Goal: Task Accomplishment & Management: Manage account settings

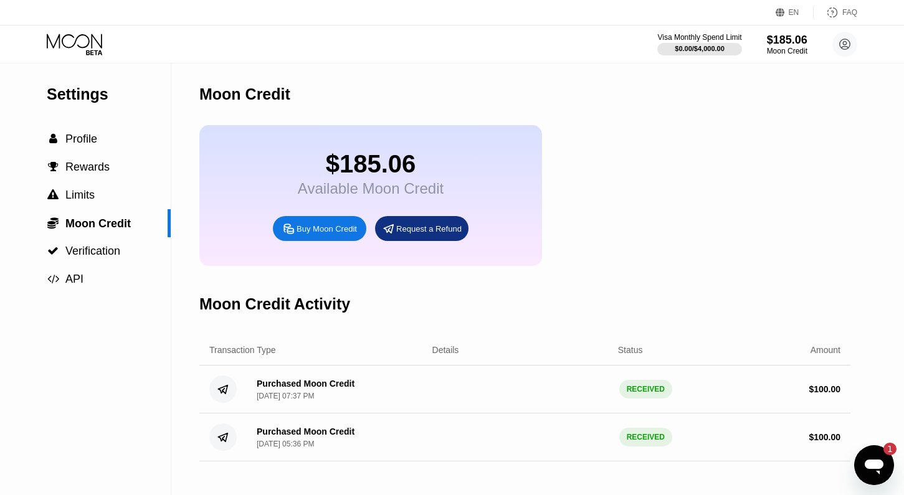
click at [885, 483] on div "Settings  Profile  Rewards  Limits  Moon Credit  Verification  API Moon C…" at bounding box center [452, 280] width 904 height 432
click at [878, 472] on icon "Otwórz okno komunikatora, 1 nieprzeczytana wiadomości" at bounding box center [874, 467] width 19 height 15
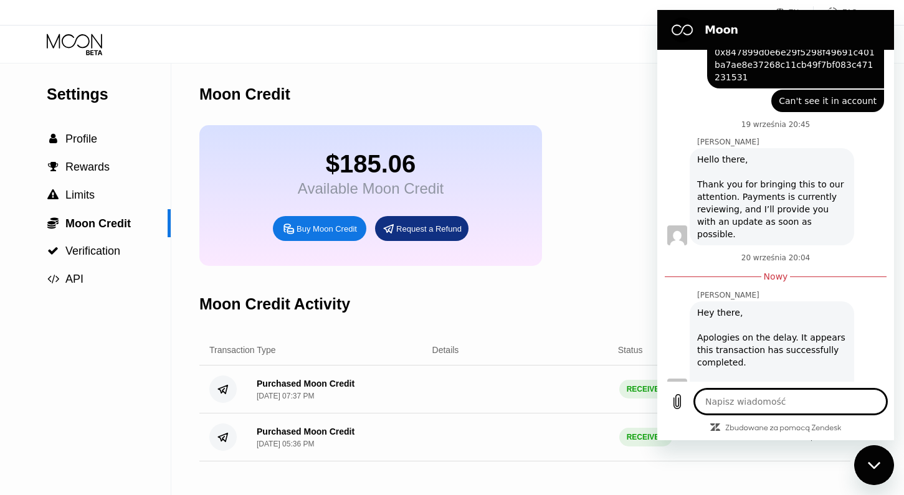
scroll to position [300, 0]
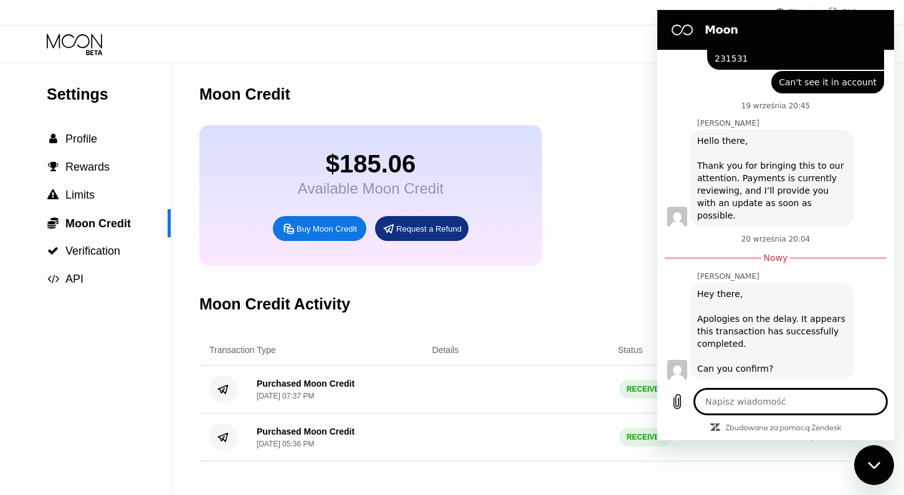
type textarea "Y"
type textarea "x"
type textarea "Ye"
type textarea "x"
type textarea "Yes"
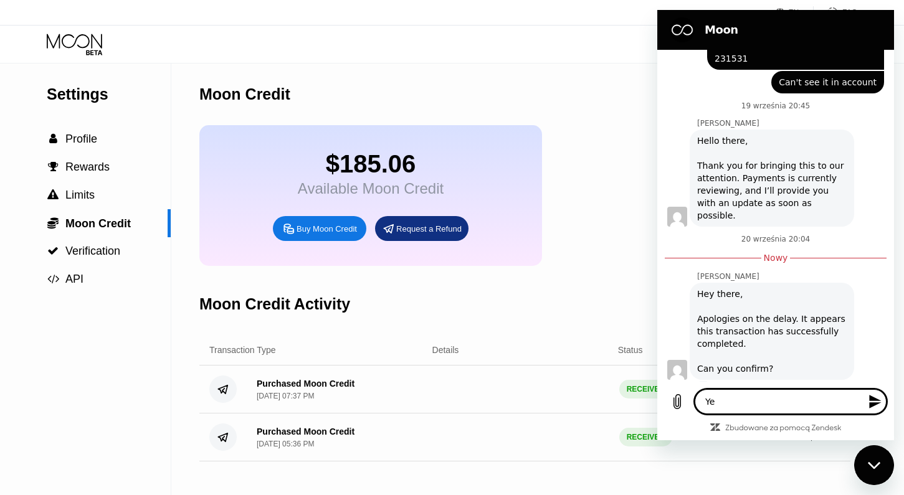
type textarea "x"
type textarea "Yes,"
type textarea "x"
type textarea "Yes,"
type textarea "x"
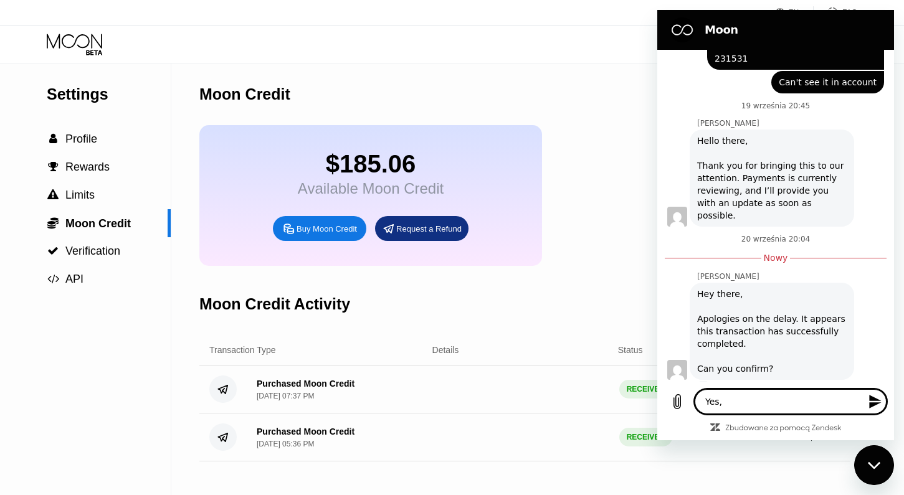
type textarea "Yes, a"
type textarea "x"
type textarea "Yes, al"
type textarea "x"
type textarea "Yes, all"
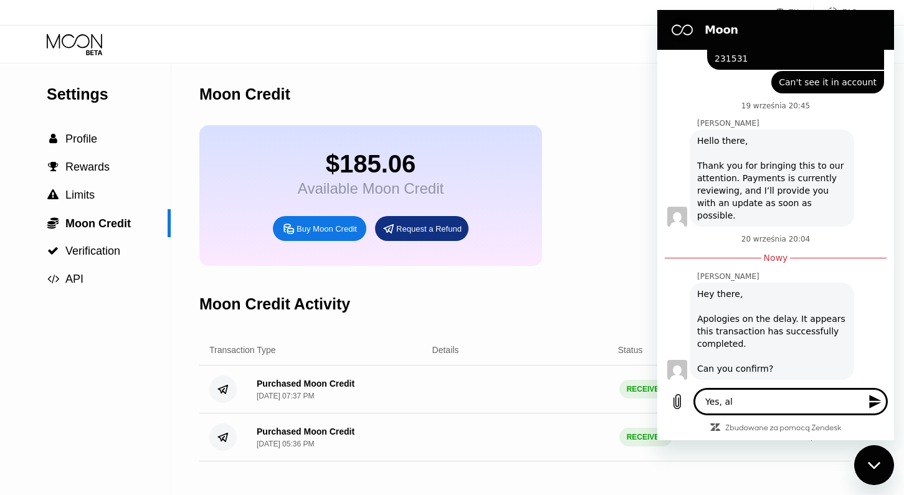
type textarea "x"
type textarea "Yes, al"
type textarea "x"
type textarea "Yes, a"
type textarea "x"
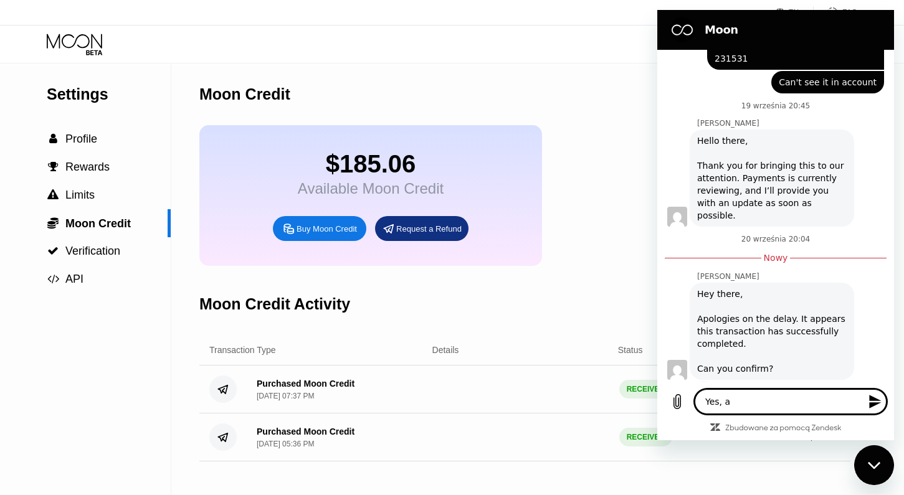
type textarea "Yes,"
type textarea "x"
type textarea "Yes,"
type textarea "x"
type textarea "Yes"
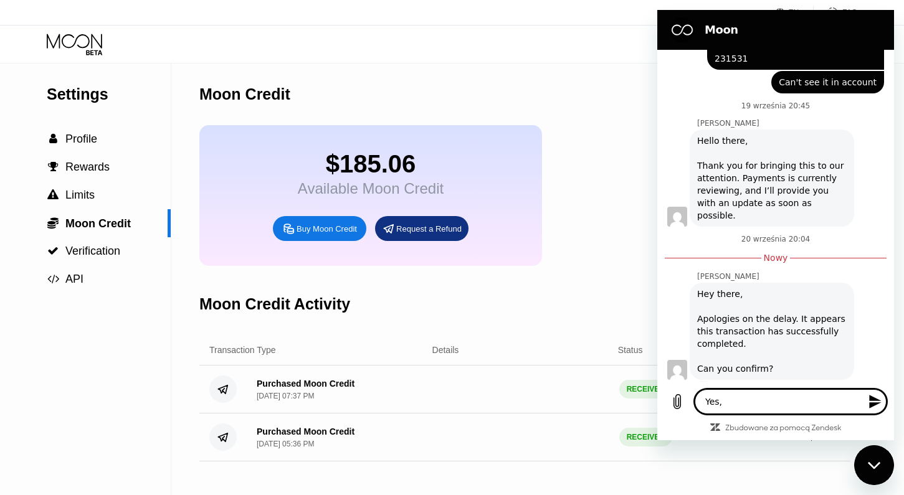
type textarea "x"
type textarea "Ye"
type textarea "x"
type textarea "Y"
type textarea "x"
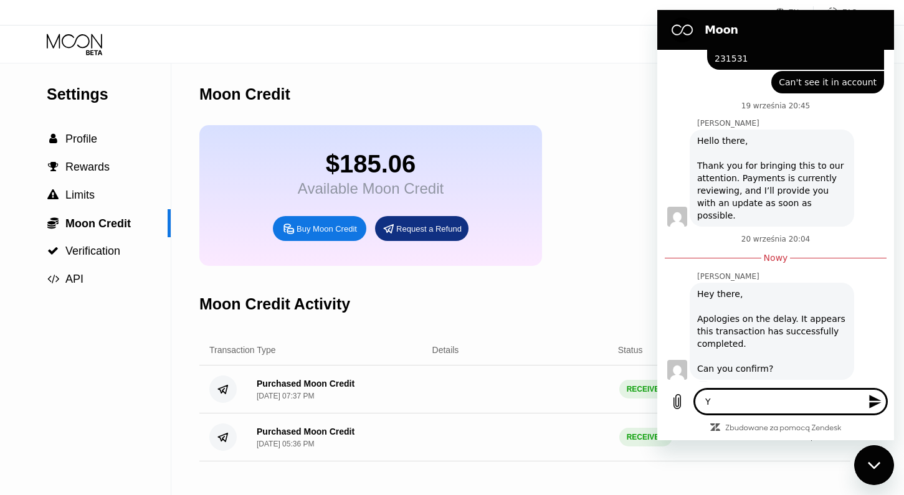
type textarea "x"
type textarea "H"
type textarea "x"
type textarea "Ho"
type textarea "x"
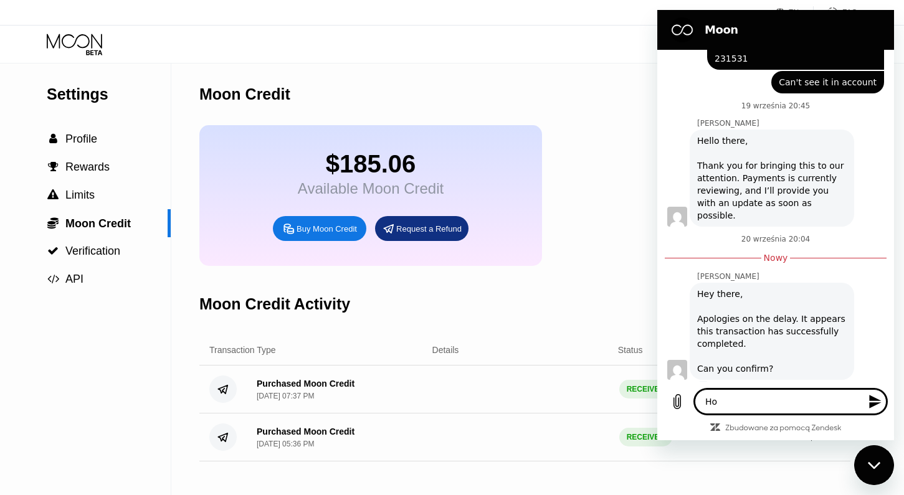
type textarea "H"
type textarea "x"
type textarea "Hi"
type textarea "x"
type textarea "Hi,"
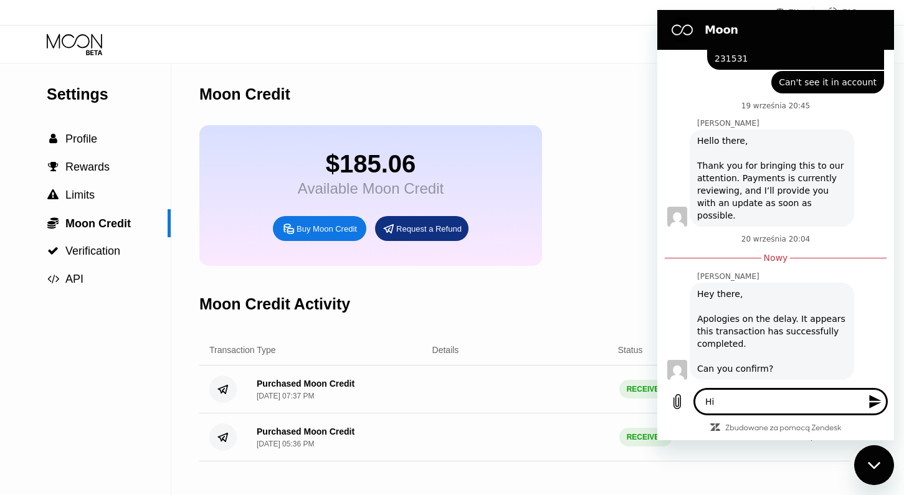
type textarea "x"
type textarea "Hi,"
type textarea "x"
type textarea "Hi, a"
type textarea "x"
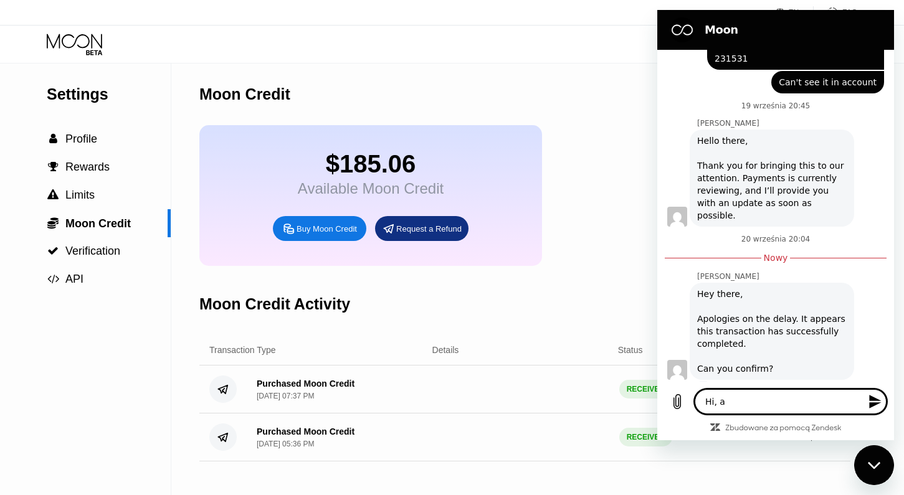
type textarea "Hi, al"
type textarea "x"
type textarea "Hi, all"
type textarea "x"
type textarea "Hi, all"
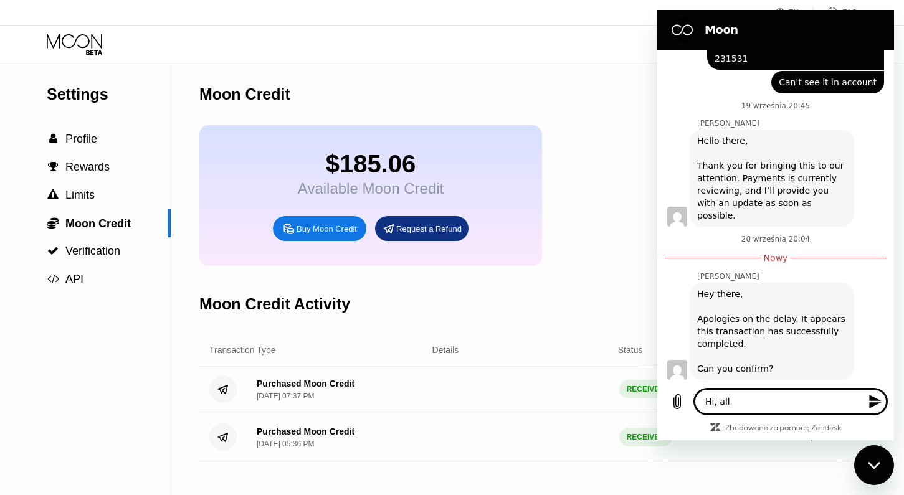
type textarea "x"
type textarea "Hi, all i"
type textarea "x"
type textarea "Hi, all is"
type textarea "x"
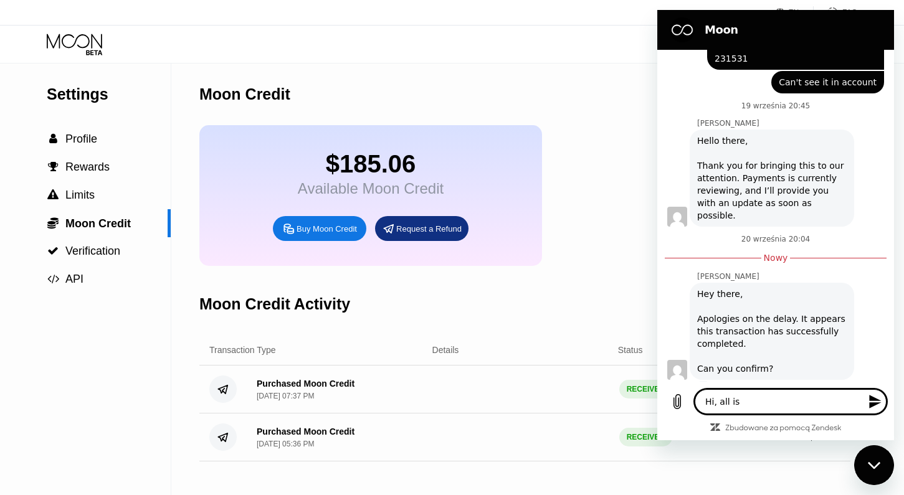
type textarea "Hi, all is"
type textarea "x"
type textarea "Hi, all is o"
type textarea "x"
type textarea "Hi, all is"
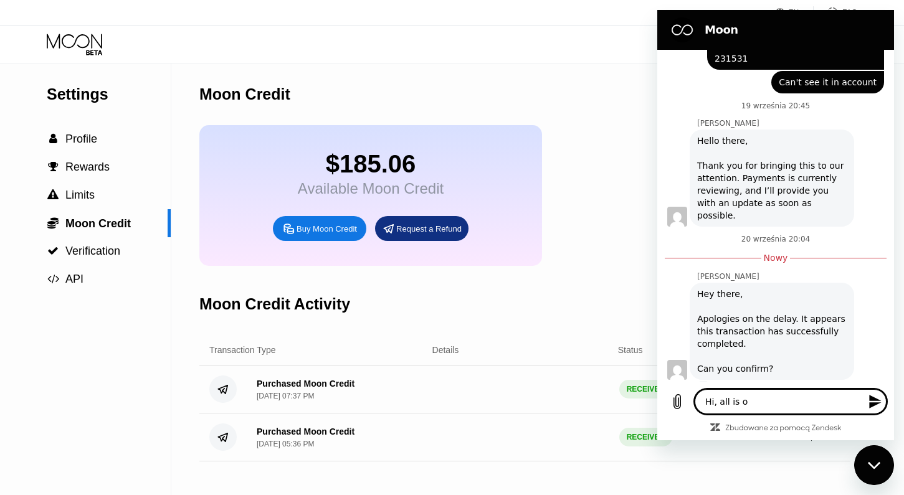
type textarea "x"
type textarea "Hi, all is g"
type textarea "x"
type textarea "Hi, all is go"
type textarea "x"
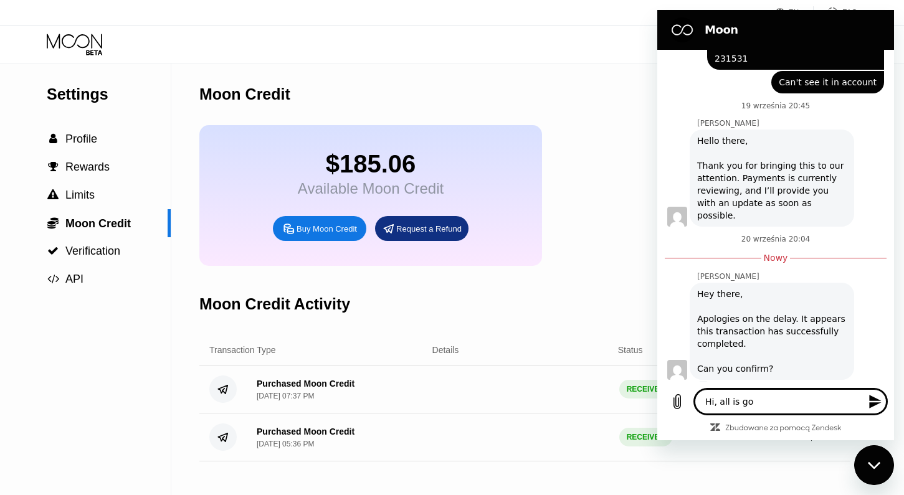
type textarea "Hi, all is goo"
type textarea "x"
type textarea "Hi, all is good"
type textarea "x"
type textarea "Hi, all is good,"
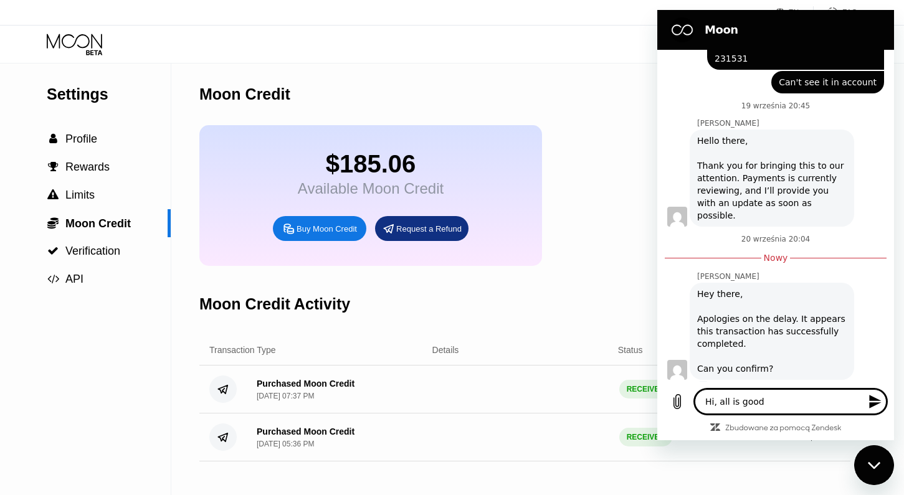
type textarea "x"
type textarea "Hi, all is good,"
type textarea "x"
type textarea "Hi, all is good, m"
type textarea "x"
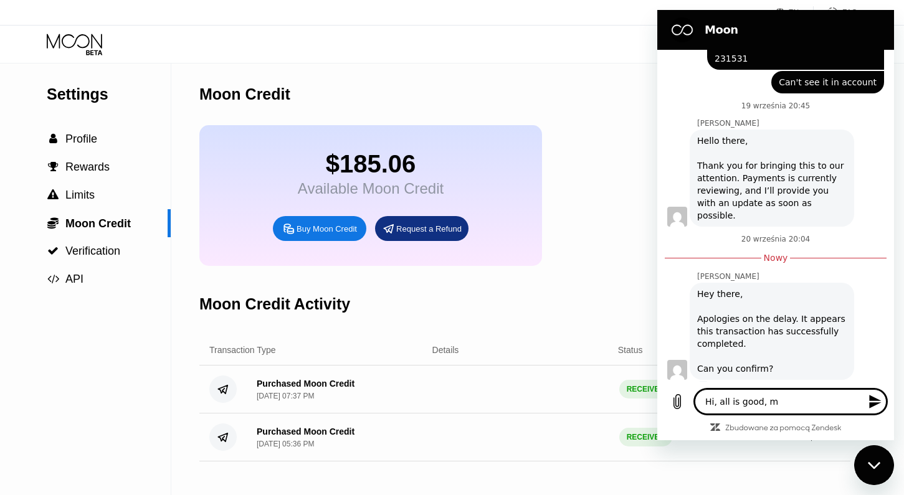
type textarea "Hi, all is good, mo"
type textarea "x"
type textarea "Hi, all is good, mon"
type textarea "x"
type textarea "Hi, all is good, mone"
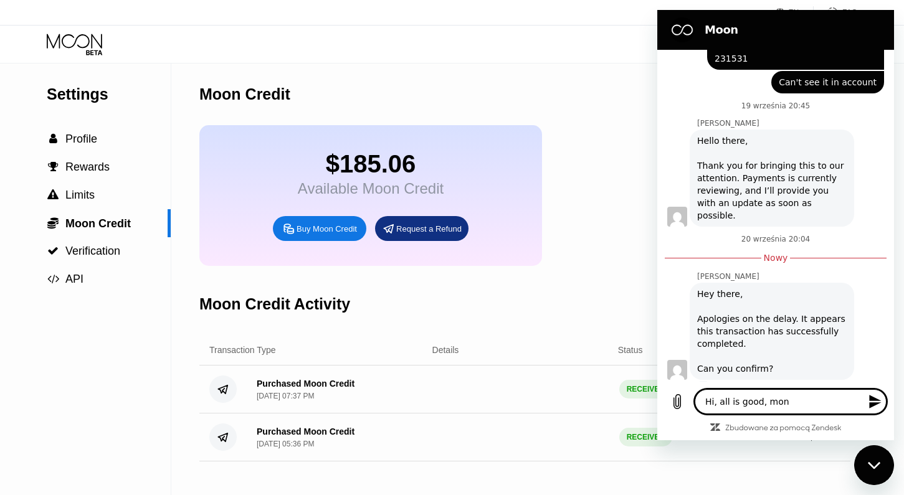
type textarea "x"
type textarea "Hi, all is good, money"
type textarea "x"
type textarea "Hi, all is good, money"
type textarea "x"
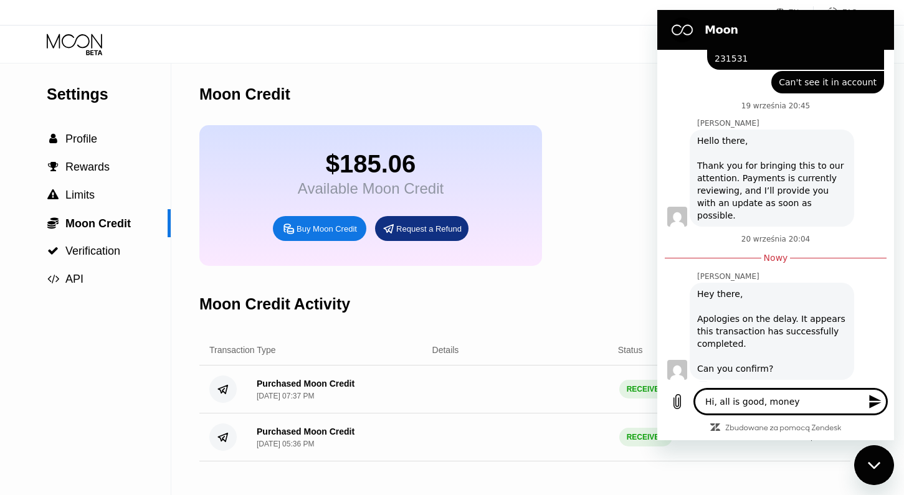
type textarea "Hi, all is good, money o"
type textarea "x"
type textarea "Hi, all is good, money on"
type textarea "x"
type textarea "Hi, all is good, money on"
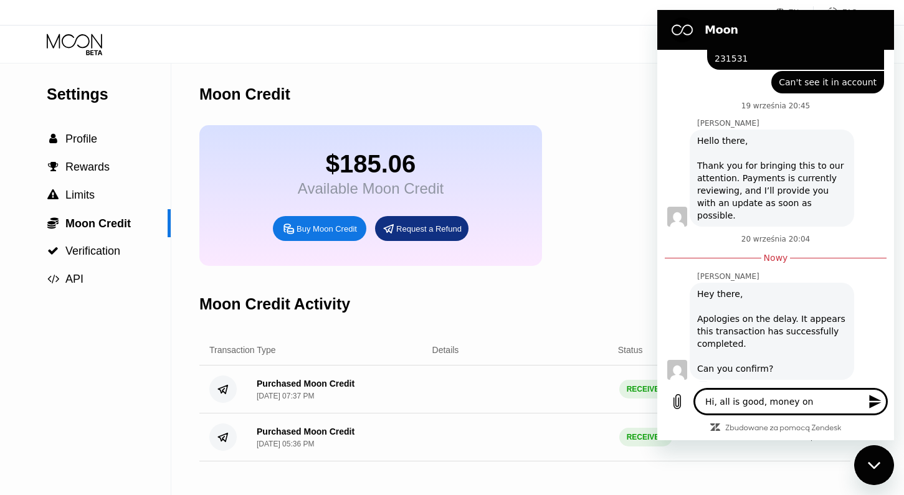
type textarea "x"
type textarea "Hi, all is good, money on a"
type textarea "x"
type textarea "Hi, all is good, money on ac"
type textarea "x"
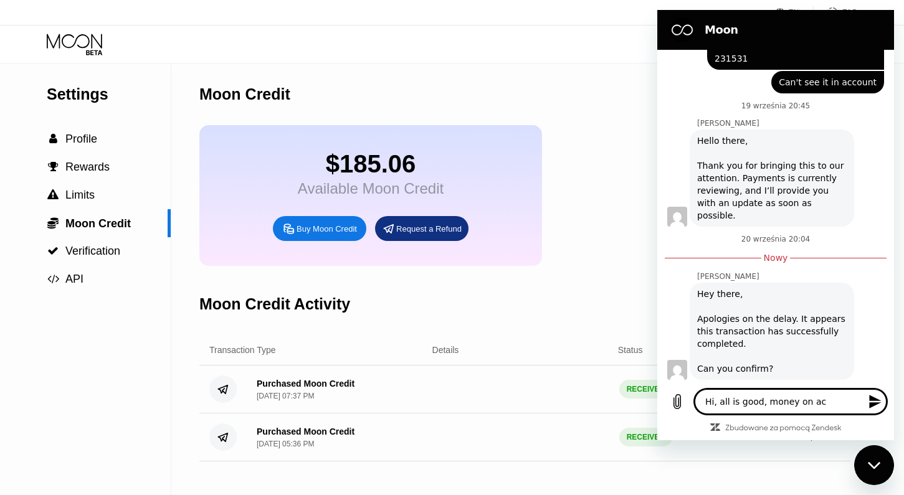
type textarea "Hi, all is good, money on acc"
type textarea "x"
type textarea "Hi, all is good, money on acco"
type textarea "x"
type textarea "Hi, all is good, money on accou"
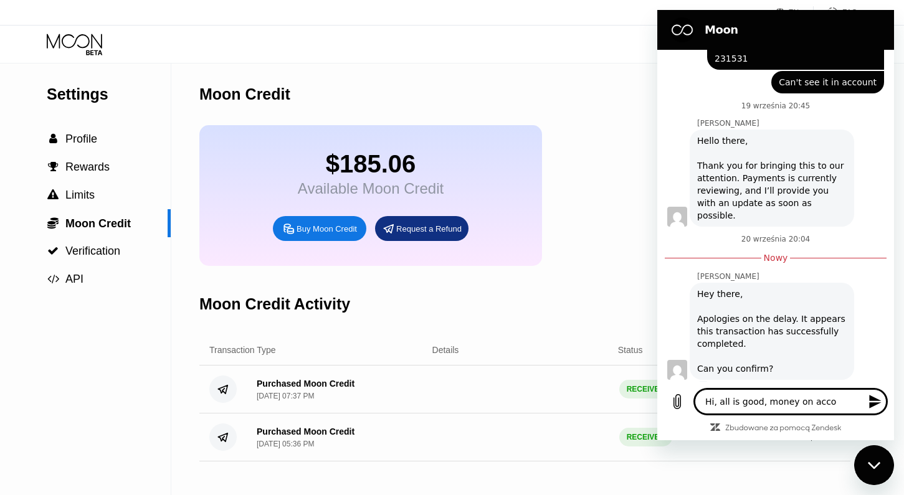
type textarea "x"
type textarea "Hi, all is good, money on accoun"
type textarea "x"
type textarea "Hi, all is good, money on account"
type textarea "x"
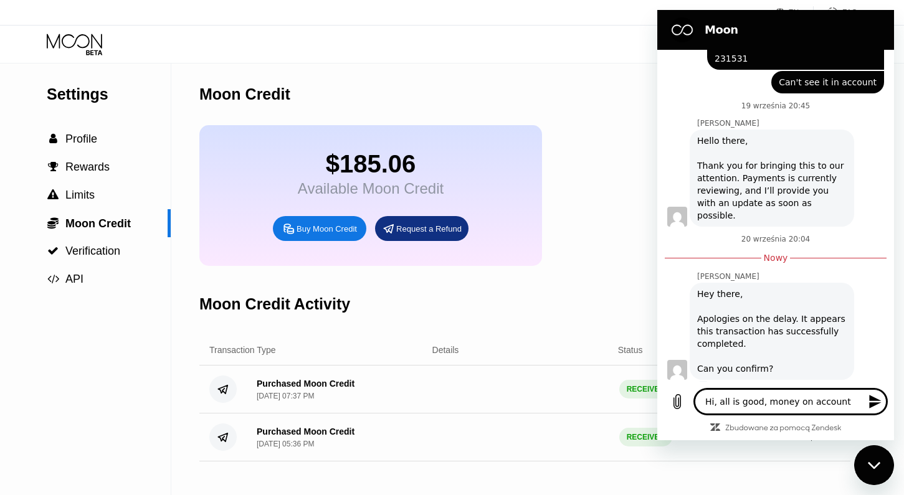
type textarea "Hi, all is good, money on account,"
type textarea "x"
type textarea "Hi, all is good, money on account,"
type textarea "x"
type textarea "Hi, all is good, money on account, t"
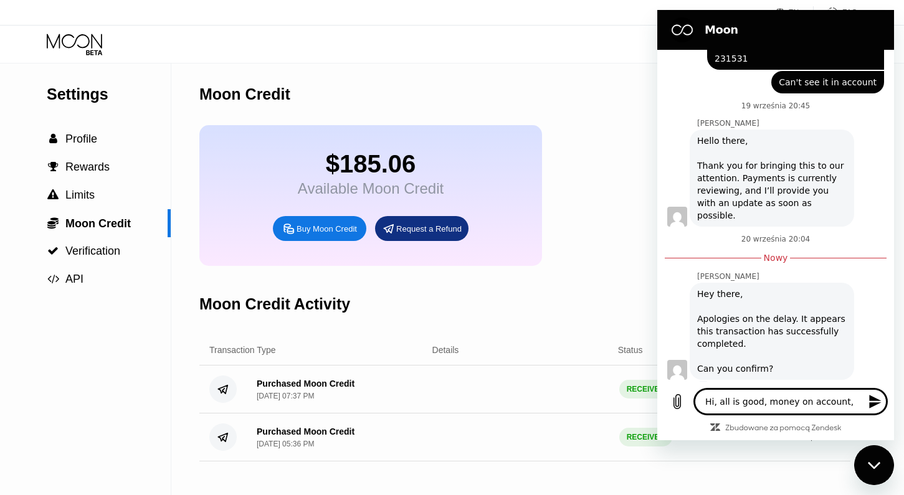
type textarea "x"
type textarea "Hi, all is good, money on account, th"
type textarea "x"
type textarea "Hi, all is good, money on account, tha"
type textarea "x"
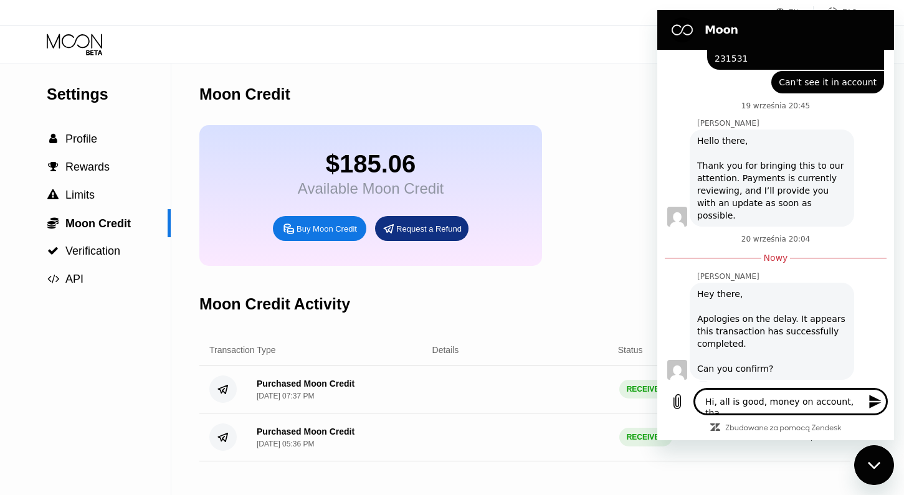
type textarea "Hi, all is good, money on account, than"
type textarea "x"
type textarea "Hi, all is good, money on account, thank"
type textarea "x"
type textarea "Hi, all is good, money on account, thank"
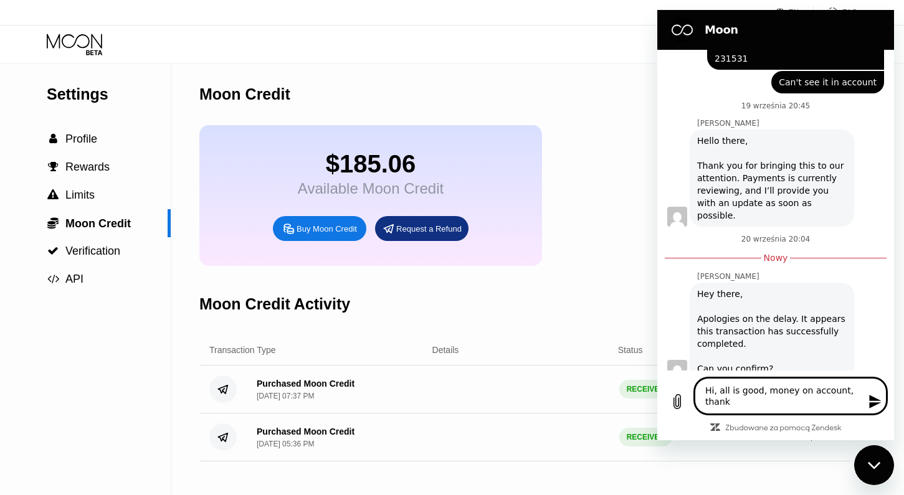
type textarea "x"
type textarea "Hi, all is good, money on account, thank y"
type textarea "x"
type textarea "Hi, all is good, money on account, thank yo"
type textarea "x"
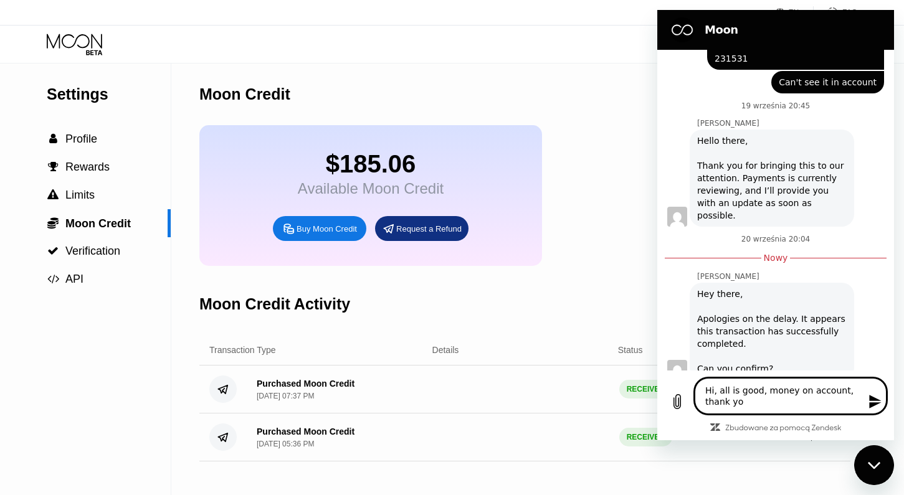
type textarea "Hi, all is good, money on account, thank you"
type textarea "x"
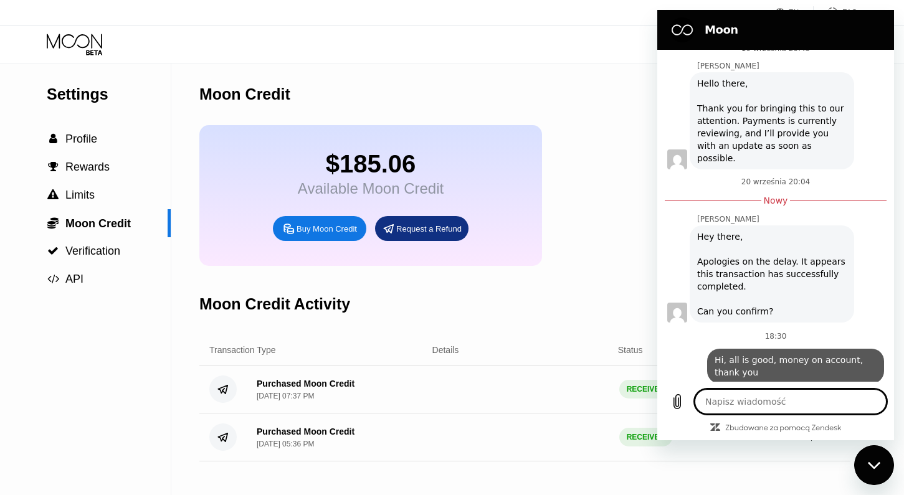
type textarea "x"
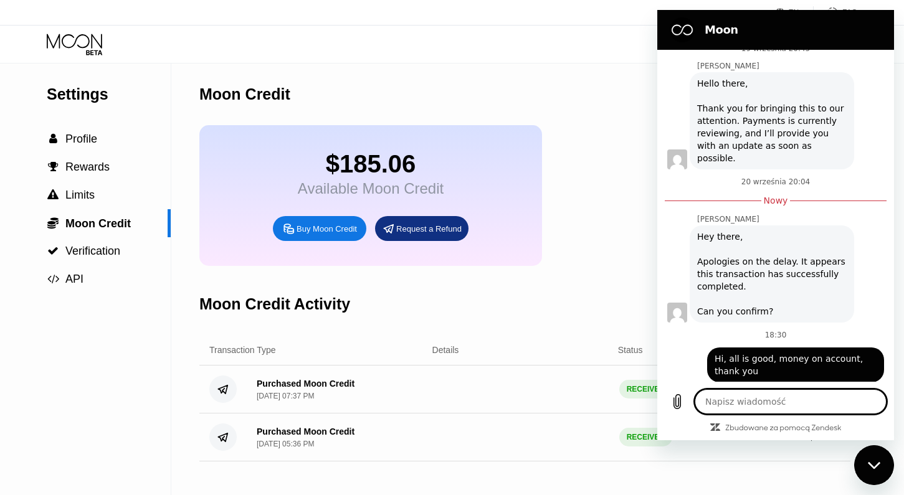
scroll to position [360, 0]
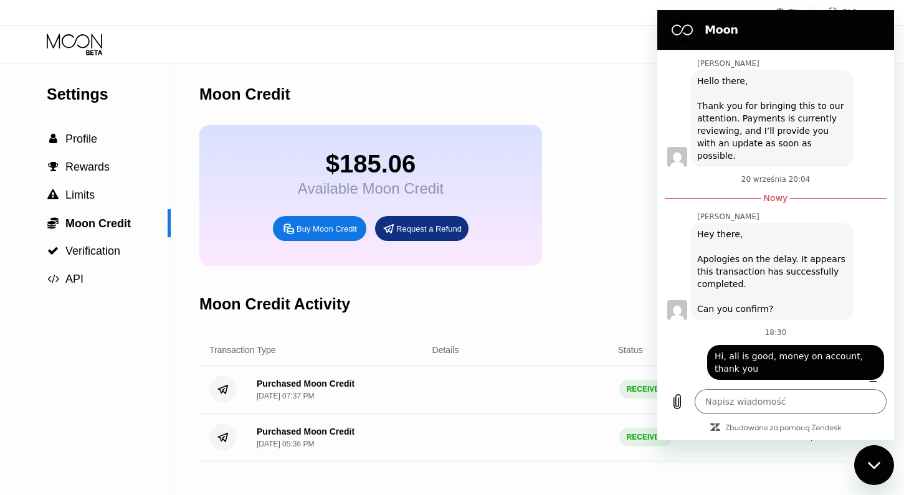
click at [92, 37] on icon at bounding box center [76, 45] width 58 height 22
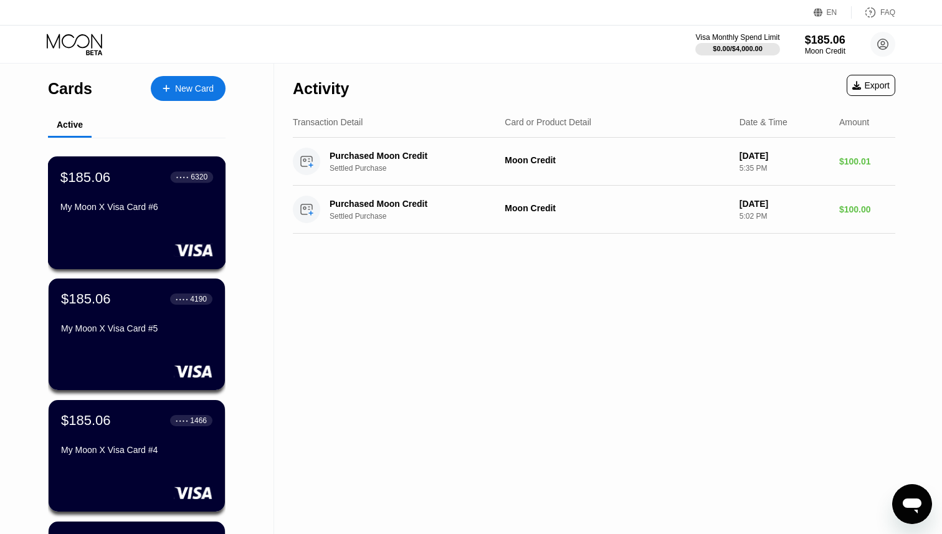
click at [125, 227] on div "$185.06 ● ● ● ● 6320 My Moon X Visa Card #6" at bounding box center [137, 212] width 178 height 113
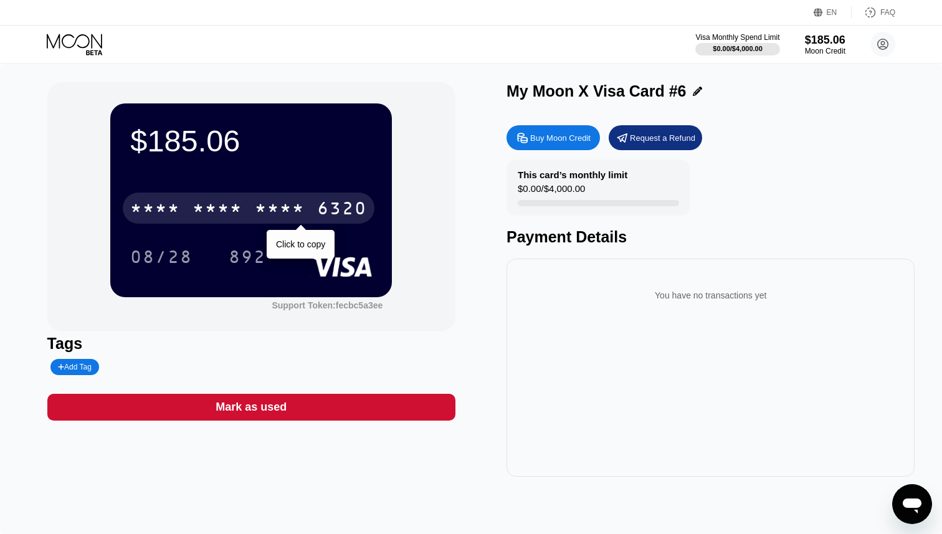
click at [338, 212] on div "6320" at bounding box center [342, 210] width 50 height 20
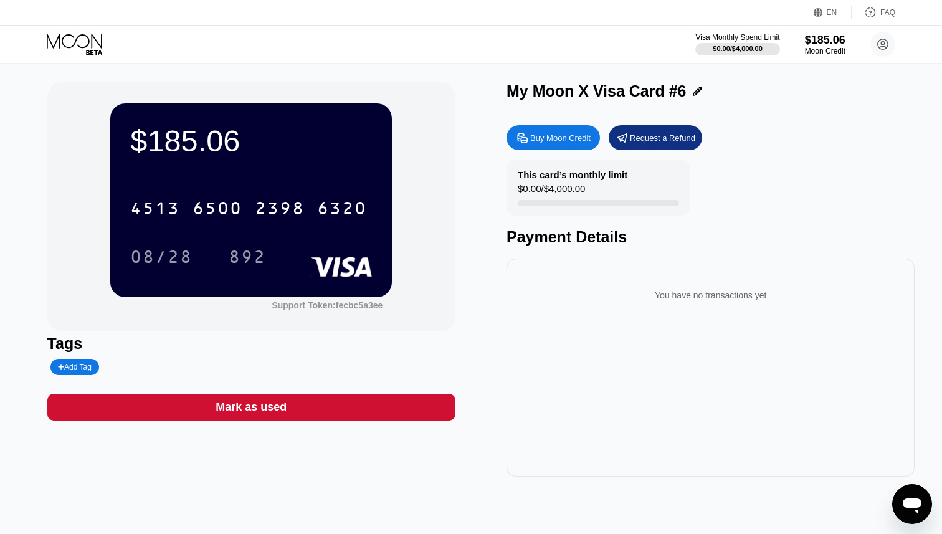
click at [287, 405] on div "Mark as used" at bounding box center [251, 407] width 408 height 27
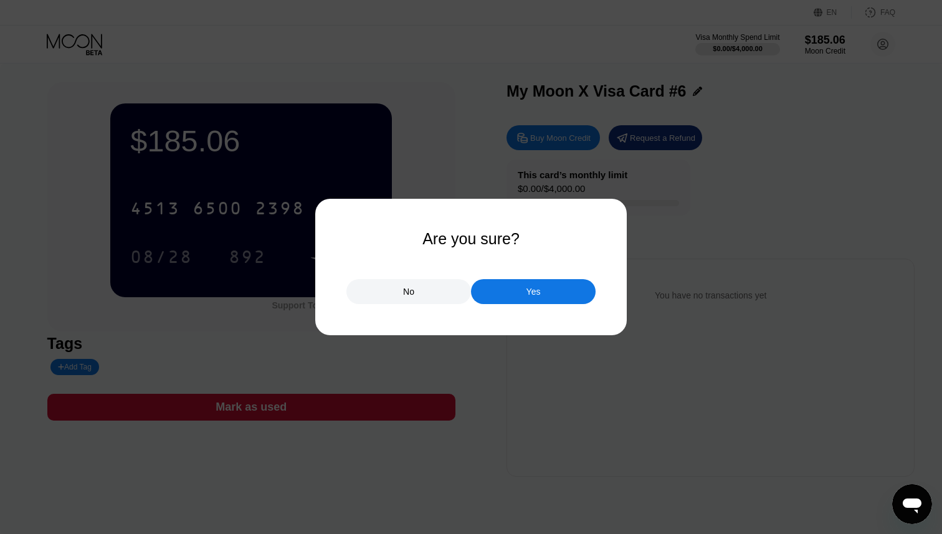
click at [513, 294] on div "Yes" at bounding box center [533, 291] width 125 height 25
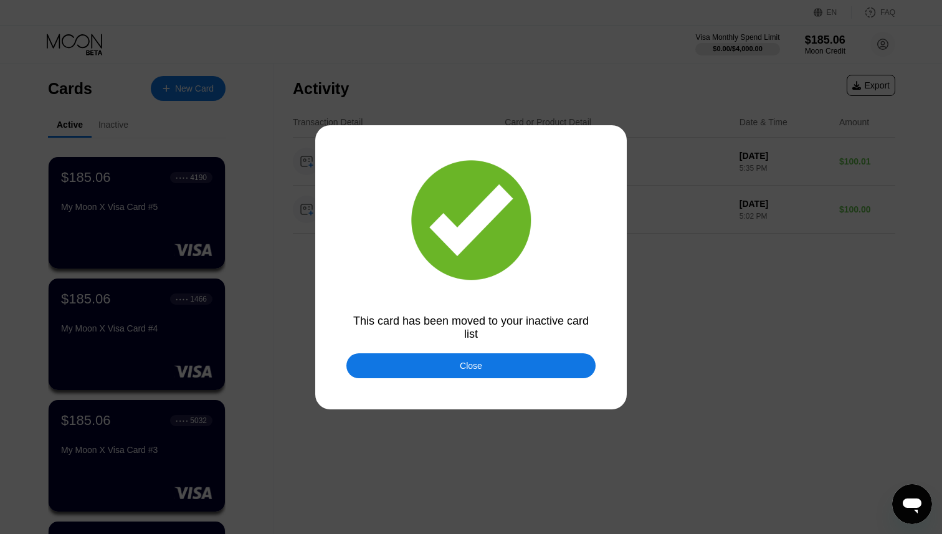
click at [450, 367] on div "Close" at bounding box center [470, 365] width 249 height 25
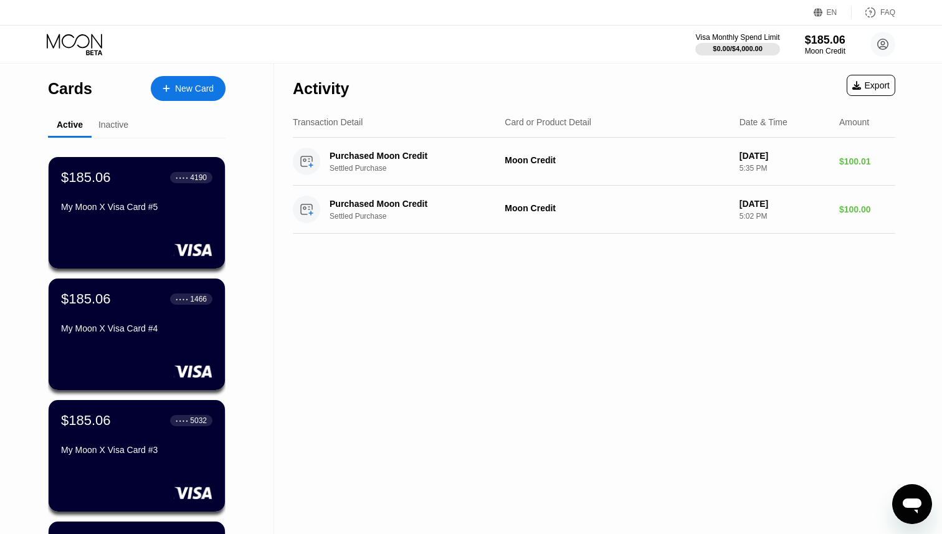
click at [113, 126] on div "Inactive" at bounding box center [113, 125] width 30 height 10
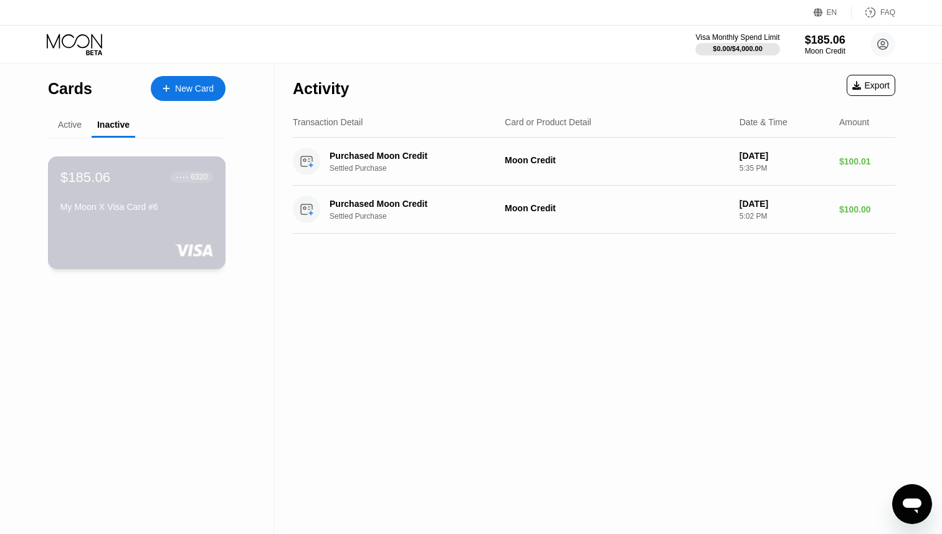
click at [151, 187] on div "$185.06 ● ● ● ● 6320 My Moon X Visa Card #6" at bounding box center [136, 193] width 153 height 48
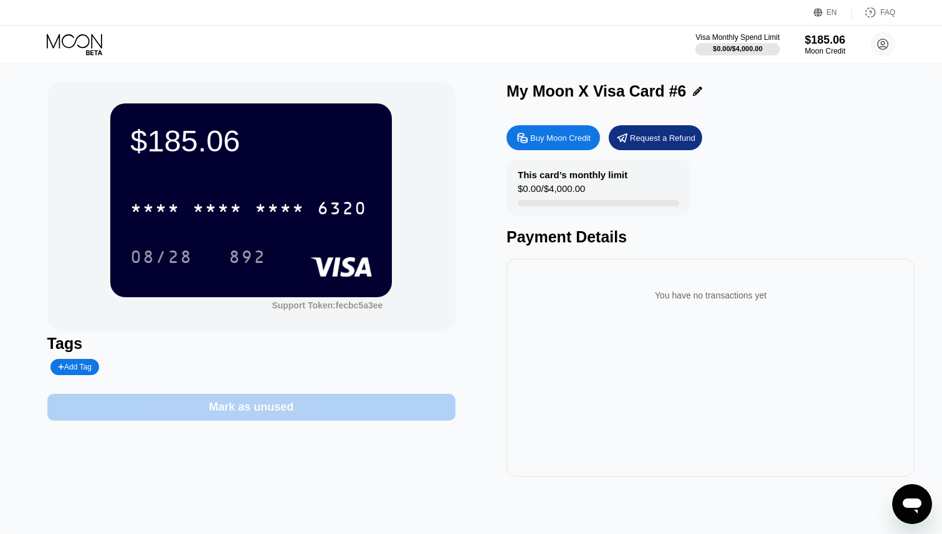
click at [278, 410] on div "Mark as unused" at bounding box center [251, 407] width 85 height 14
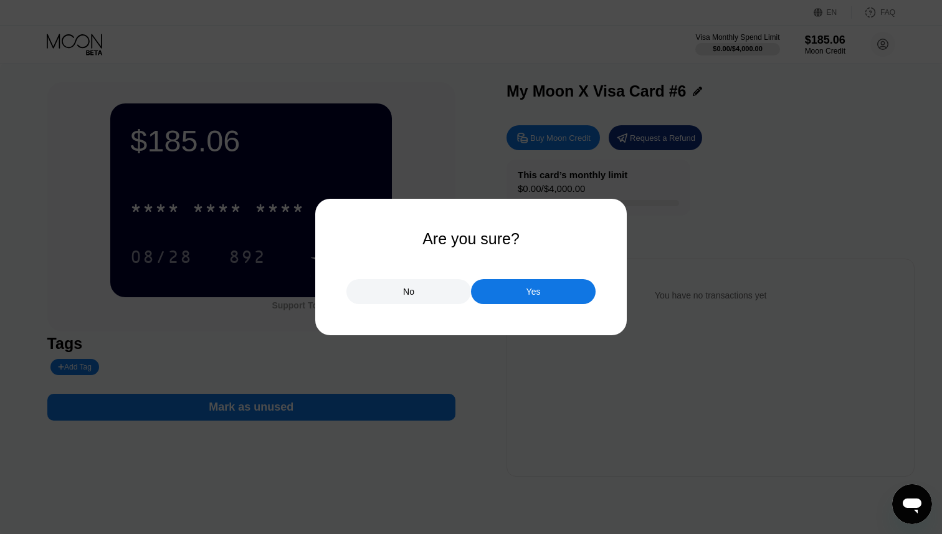
click at [572, 295] on div "Yes" at bounding box center [533, 291] width 125 height 25
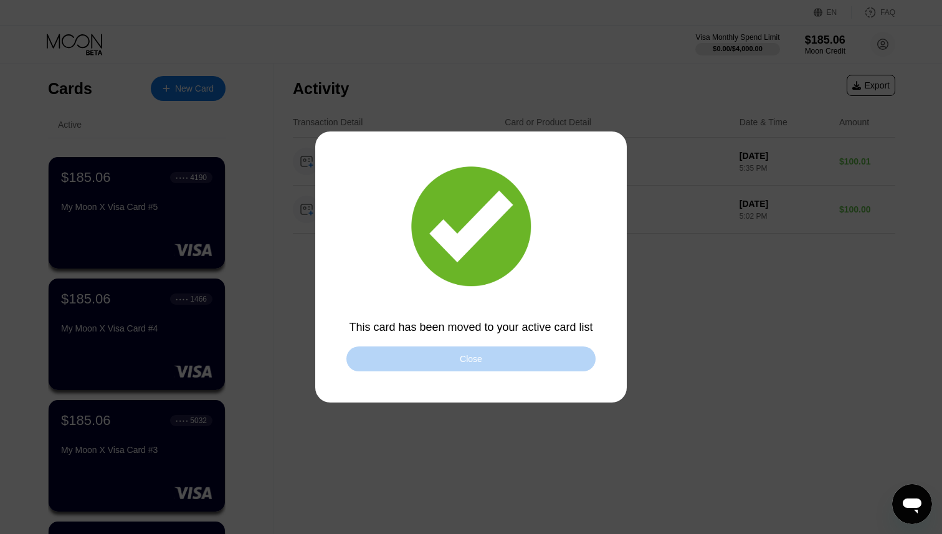
click at [465, 367] on div "Close" at bounding box center [470, 358] width 249 height 25
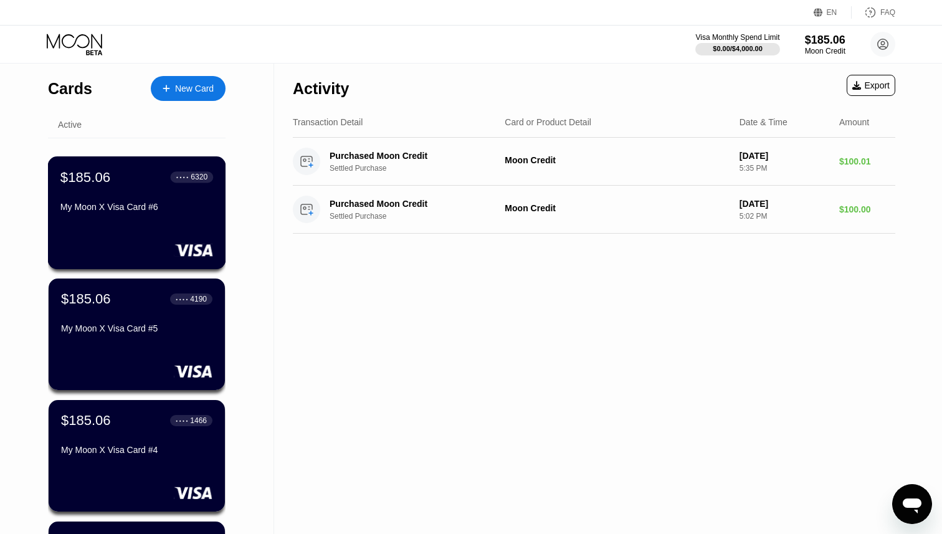
click at [175, 217] on div "$185.06 ● ● ● ● 6320 My Moon X Visa Card #6" at bounding box center [137, 212] width 178 height 113
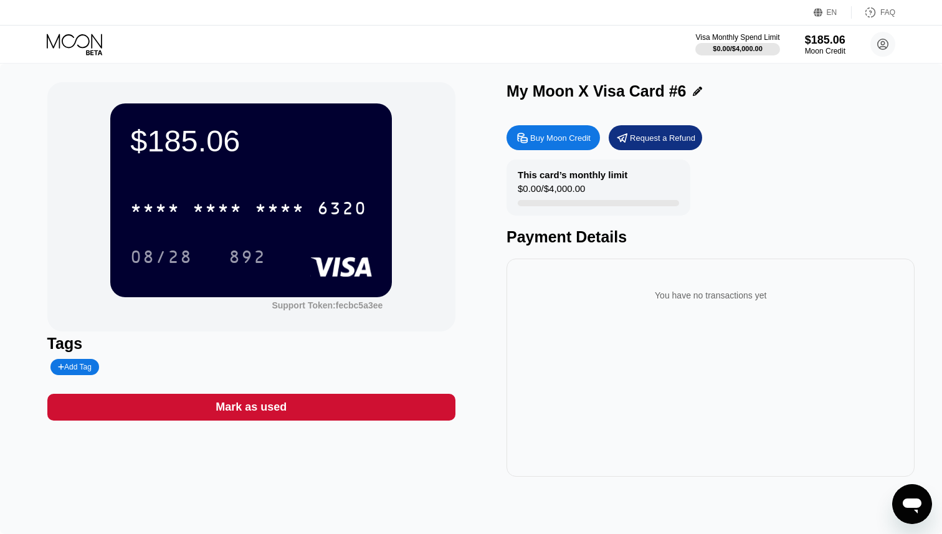
click at [65, 30] on div "Visa Monthly Spend Limit $0.00 / $4,000.00 $185.06 Moon Credit Michale zazatum0…" at bounding box center [471, 44] width 942 height 37
click at [71, 54] on icon at bounding box center [76, 45] width 58 height 22
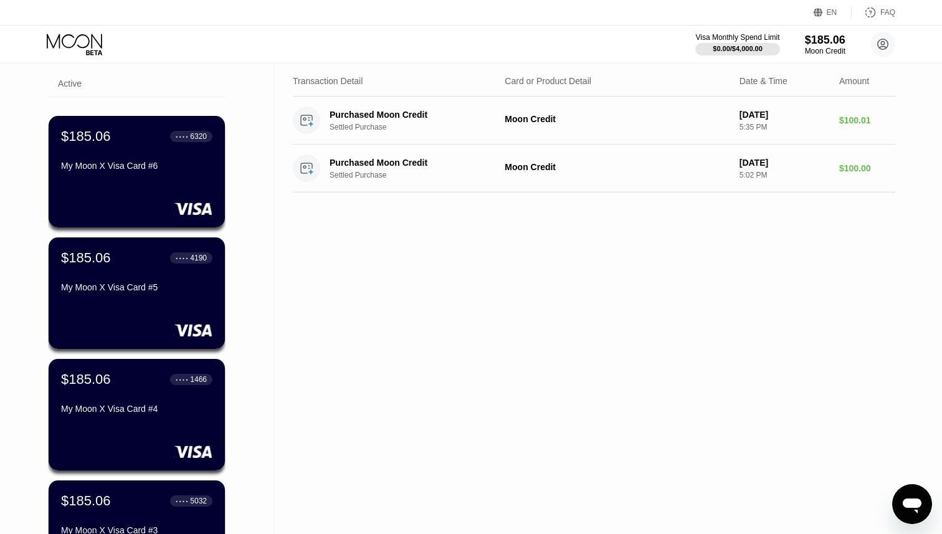
scroll to position [40, 0]
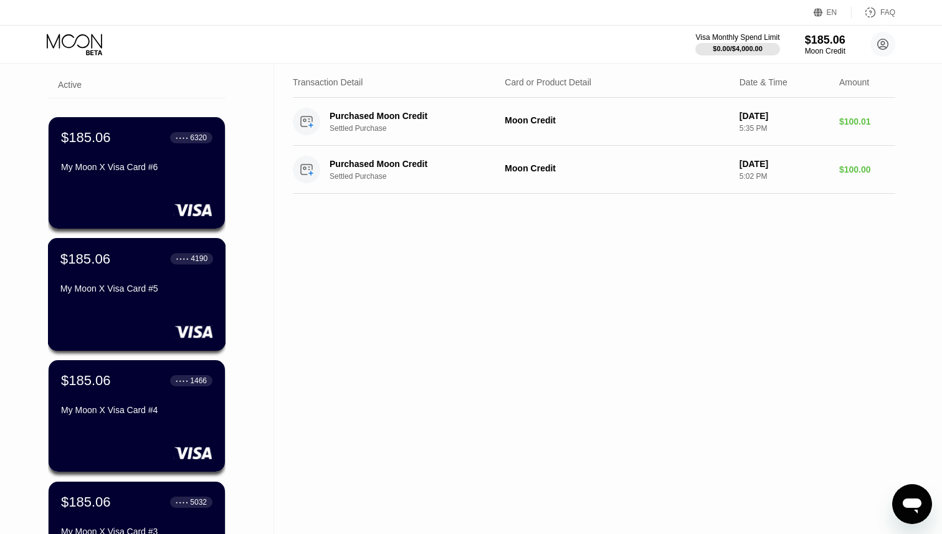
click at [130, 270] on div "$185.06 ● ● ● ● 4190 My Moon X Visa Card #5" at bounding box center [136, 274] width 153 height 48
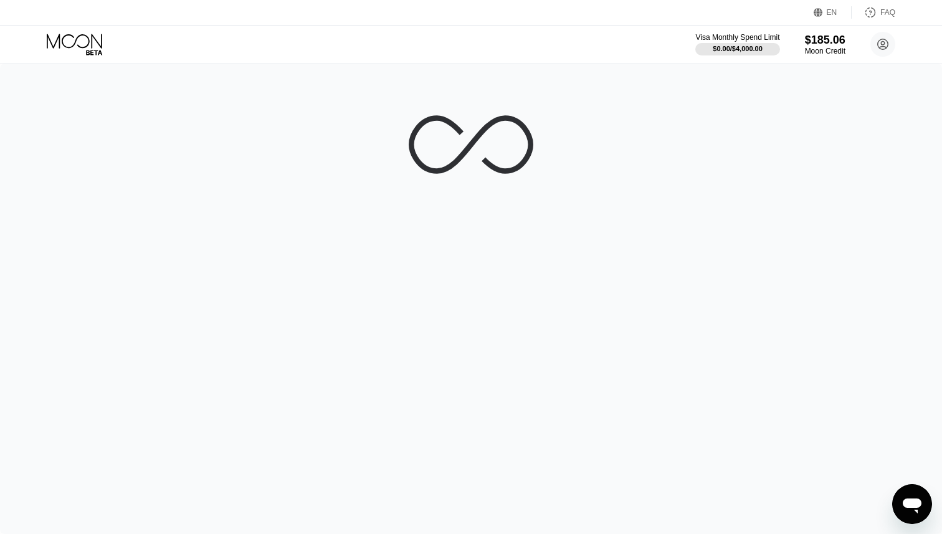
scroll to position [0, 0]
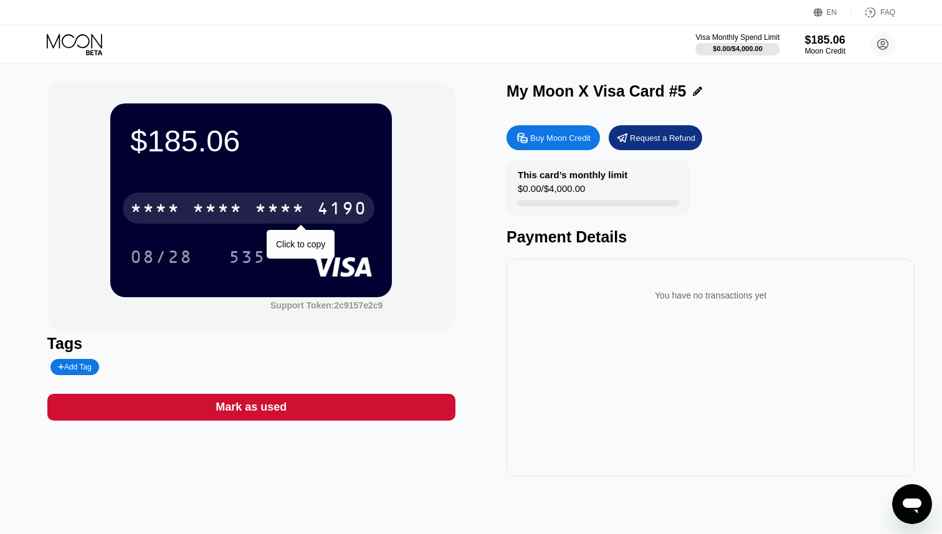
click at [343, 199] on div "* * * * * * * * * * * * 4190" at bounding box center [249, 207] width 252 height 31
